Goal: Transaction & Acquisition: Subscribe to service/newsletter

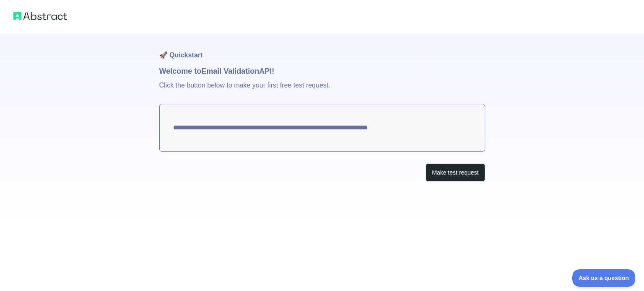
click at [159, 68] on h1 "Welcome to Email Validation API!" at bounding box center [322, 71] width 326 height 12
drag, startPoint x: 159, startPoint y: 68, endPoint x: 282, endPoint y: 75, distance: 122.5
click at [282, 75] on h1 "Welcome to Email Validation API!" at bounding box center [322, 71] width 326 height 12
click at [164, 85] on p "Click the button below to make your first free test request." at bounding box center [322, 90] width 326 height 27
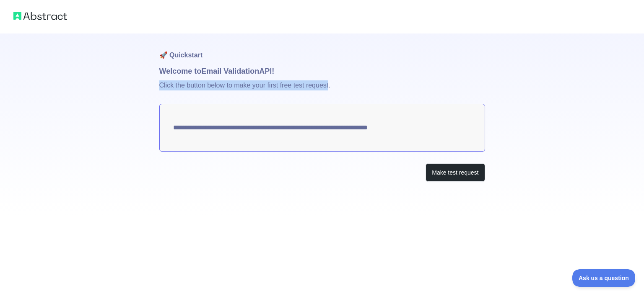
drag, startPoint x: 164, startPoint y: 85, endPoint x: 320, endPoint y: 90, distance: 155.9
click at [320, 90] on p "Click the button below to make your first free test request." at bounding box center [322, 90] width 326 height 27
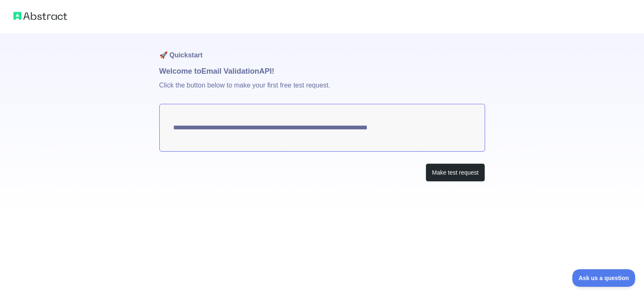
click at [333, 92] on p "Click the button below to make your first free test request." at bounding box center [322, 90] width 326 height 27
click at [454, 174] on button "Make test request" at bounding box center [454, 172] width 59 height 19
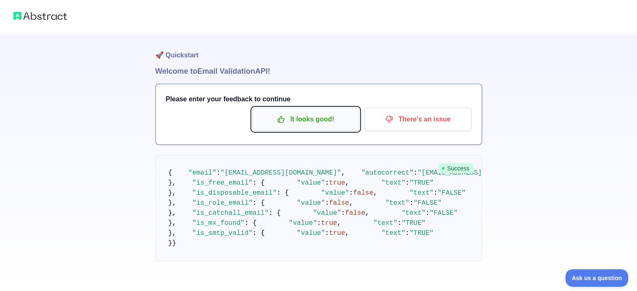
click at [307, 116] on p "It looks good!" at bounding box center [306, 119] width 95 height 14
